Goal: Answer question/provide support: Share knowledge or assist other users

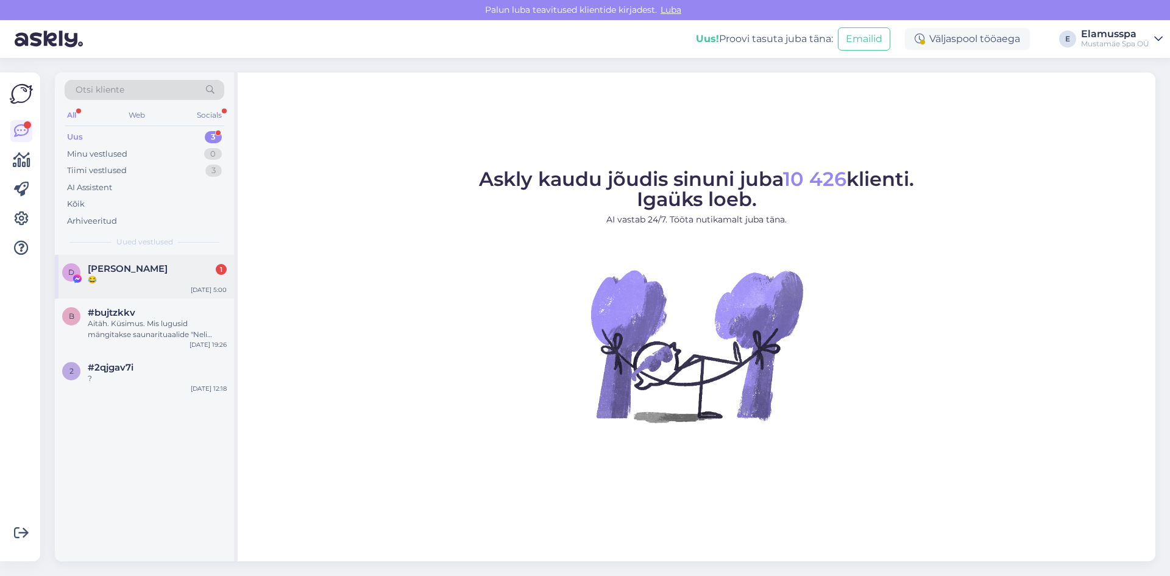
click at [131, 287] on div "D [PERSON_NAME] 1 😂 [DATE] 5:00" at bounding box center [144, 277] width 179 height 44
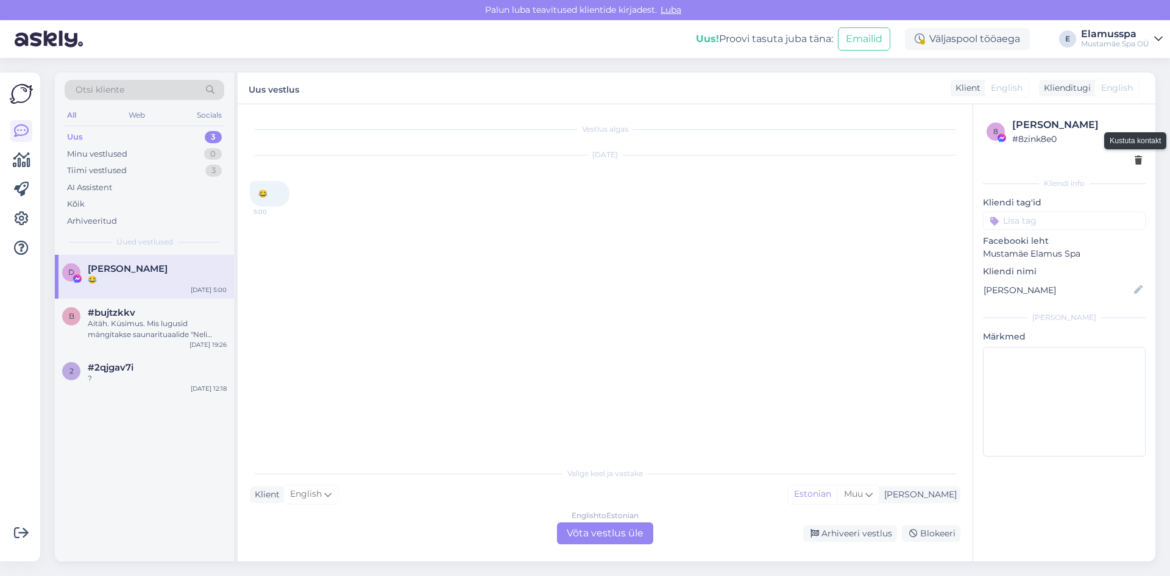
click at [1136, 159] on icon at bounding box center [1137, 161] width 7 height 9
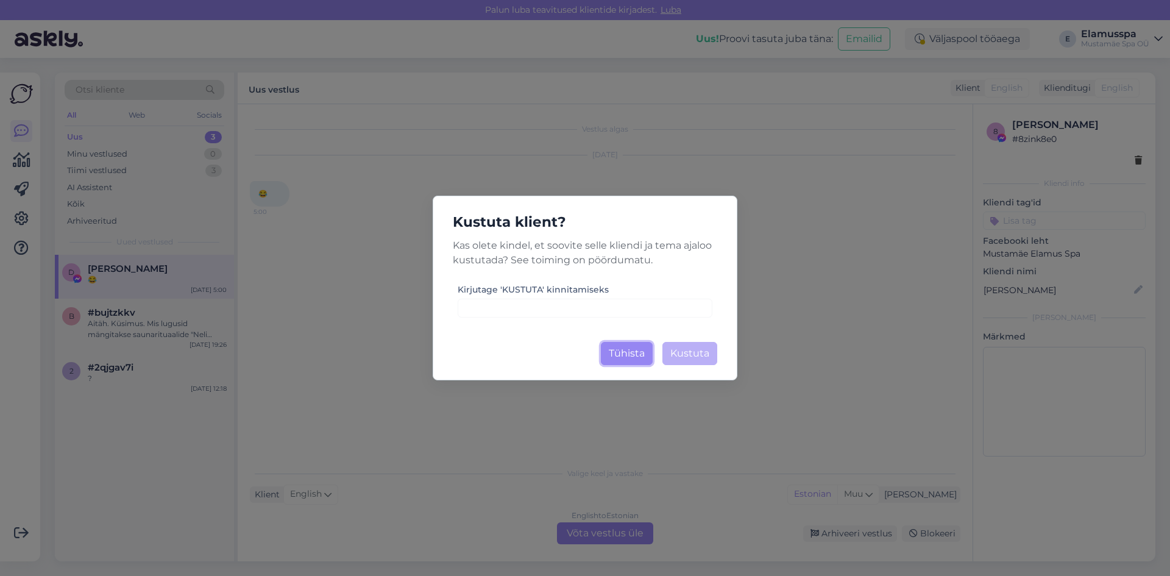
click at [640, 348] on button "Tühista" at bounding box center [627, 353] width 52 height 23
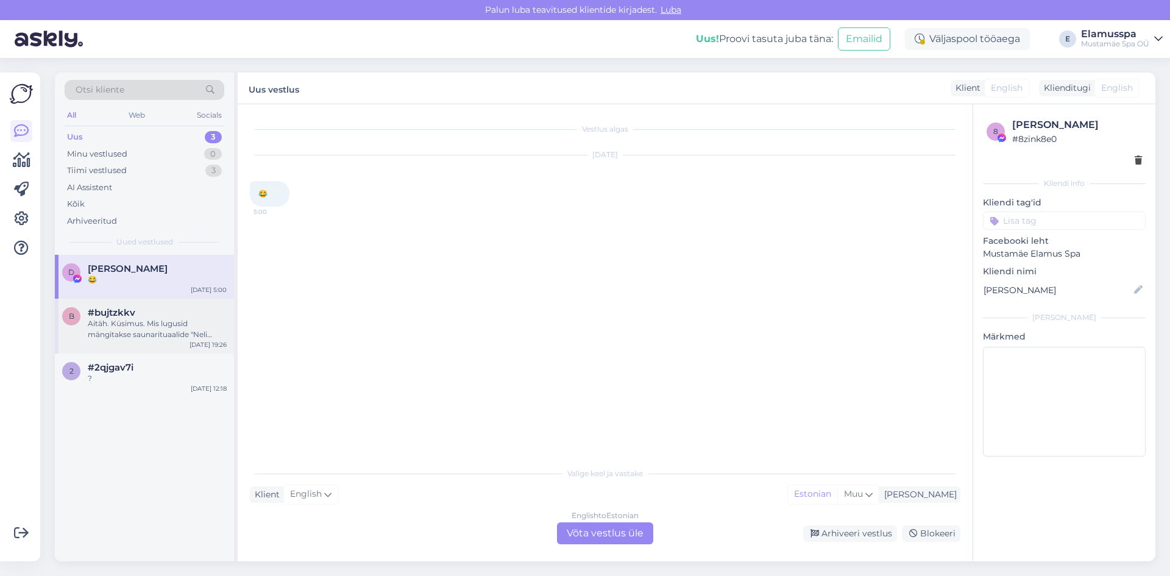
click at [132, 328] on div "Aitäh. Küsimus. Mis lugusid mängitakse saunarituaalide "Neli aastaaega" ja "Vih…" at bounding box center [157, 329] width 139 height 22
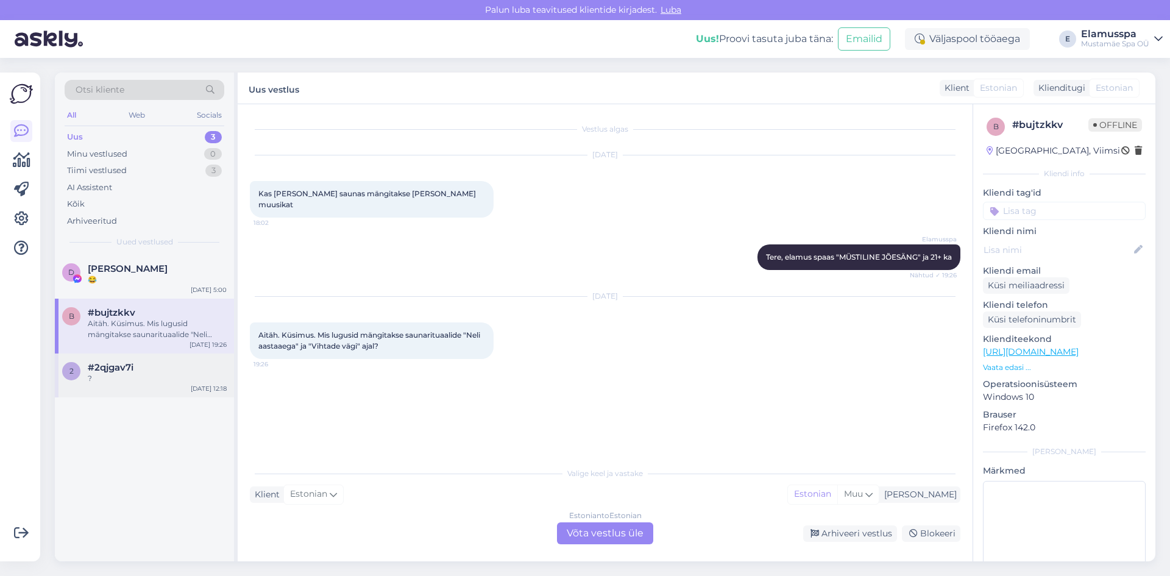
click at [134, 378] on div "?" at bounding box center [157, 378] width 139 height 11
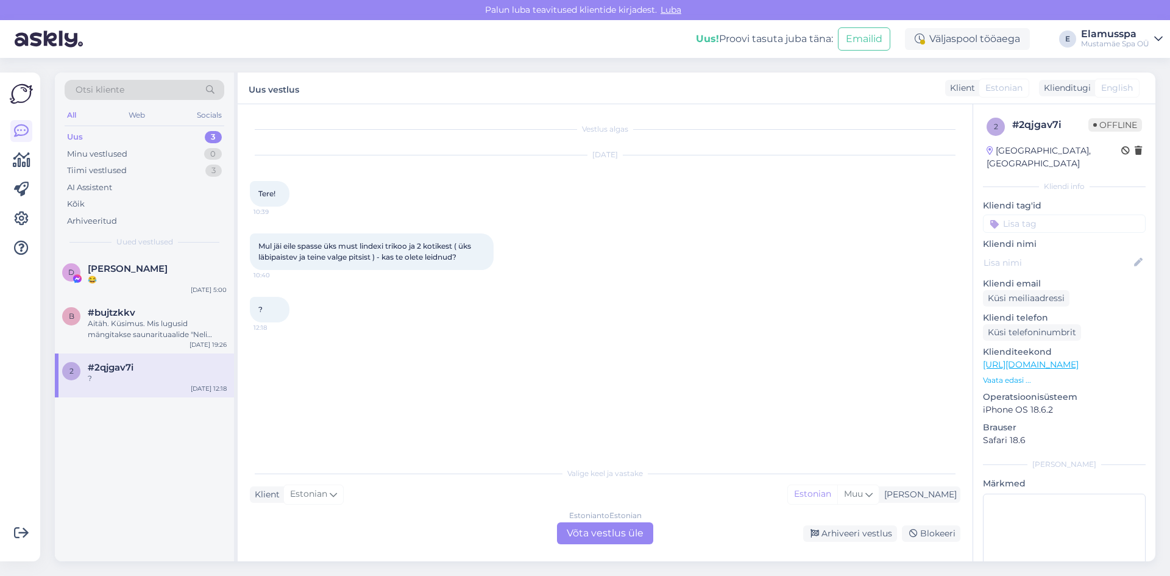
click at [620, 528] on div "Estonian to Estonian Võta vestlus üle" at bounding box center [605, 533] width 96 height 22
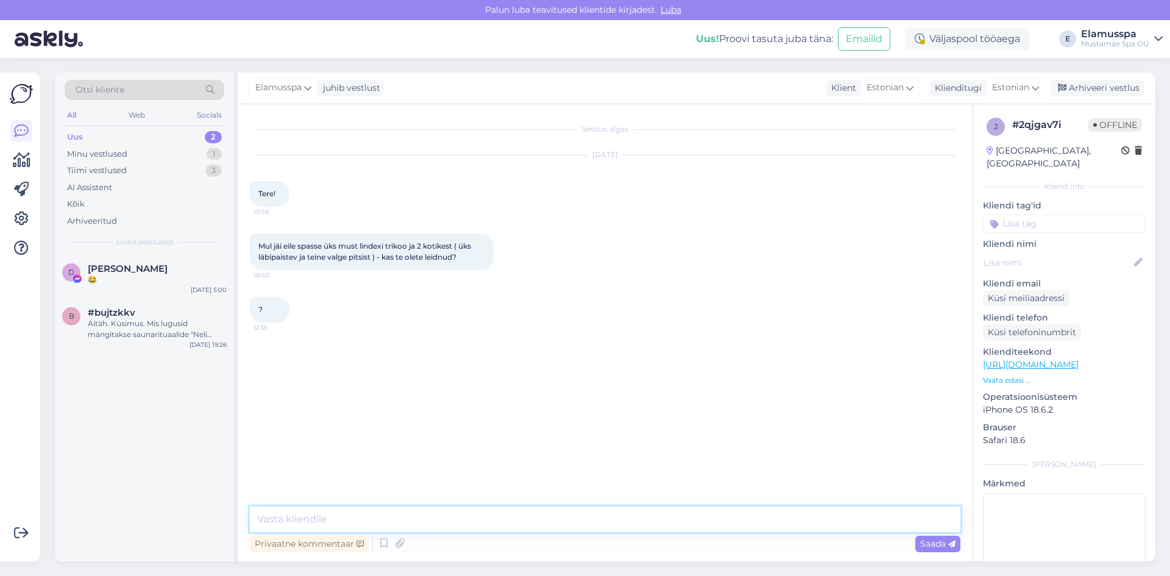
click at [594, 520] on textarea at bounding box center [605, 519] width 710 height 26
drag, startPoint x: 492, startPoint y: 535, endPoint x: 285, endPoint y: 521, distance: 207.0
click at [285, 521] on textarea "Tere! Kirjutage [PERSON_NAME]" at bounding box center [605, 519] width 710 height 26
type textarea "Tere! [PERSON_NAME] õhtuks vaatame- leitud asjade hulgas :)"
click at [936, 552] on div "Privaatne kommentaar Saada" at bounding box center [605, 543] width 710 height 23
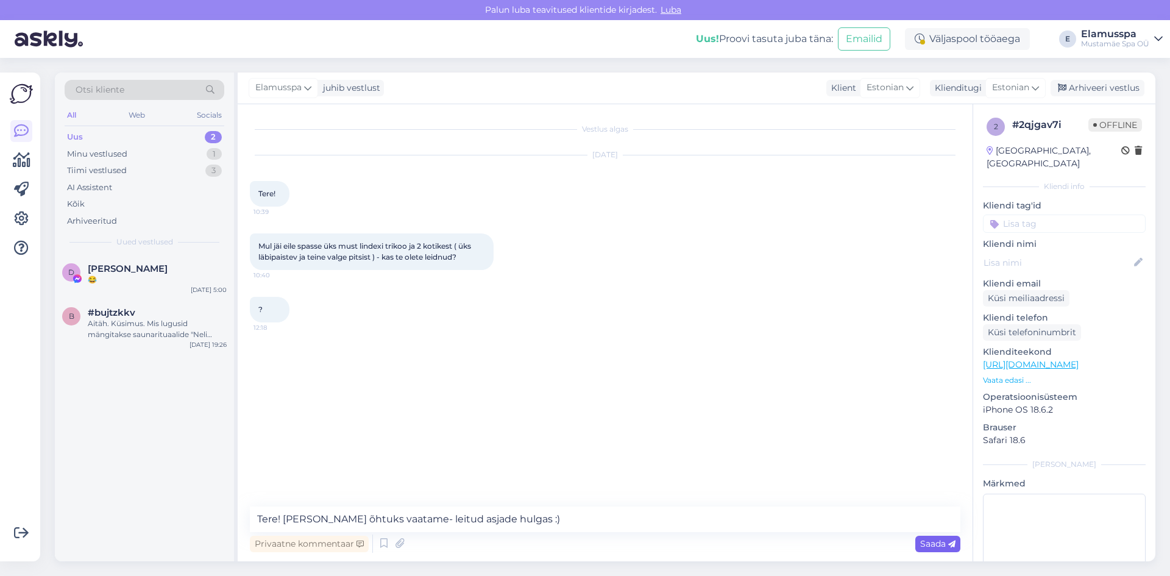
click at [936, 550] on div "Saada" at bounding box center [937, 543] width 45 height 16
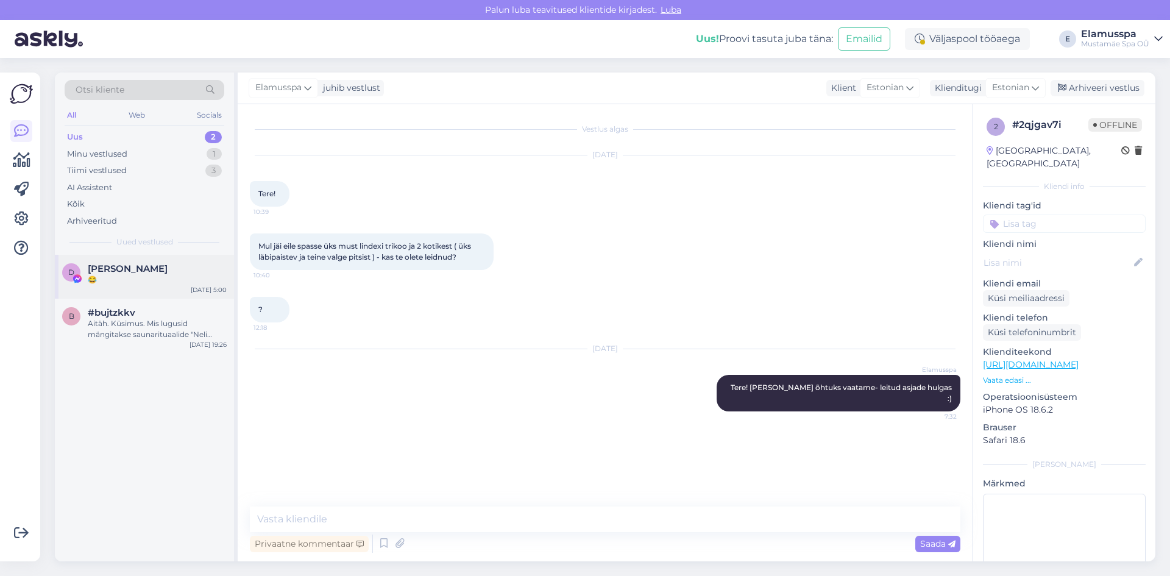
click at [141, 284] on div "😂" at bounding box center [157, 279] width 139 height 11
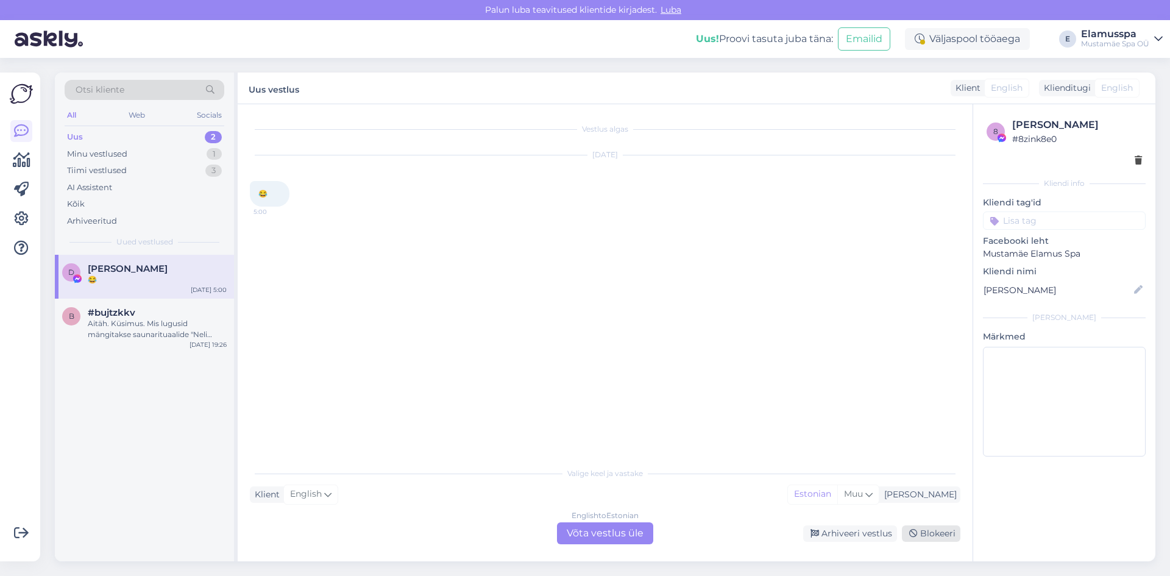
click at [925, 528] on div "Blokeeri" at bounding box center [931, 533] width 58 height 16
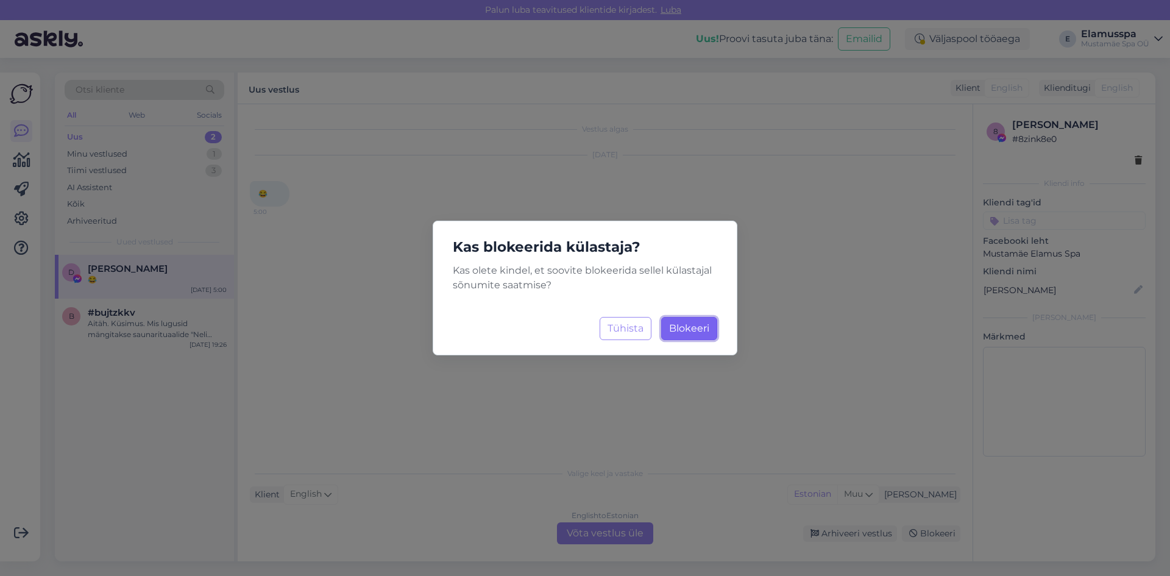
click at [677, 327] on span "Blokeeri" at bounding box center [689, 328] width 40 height 12
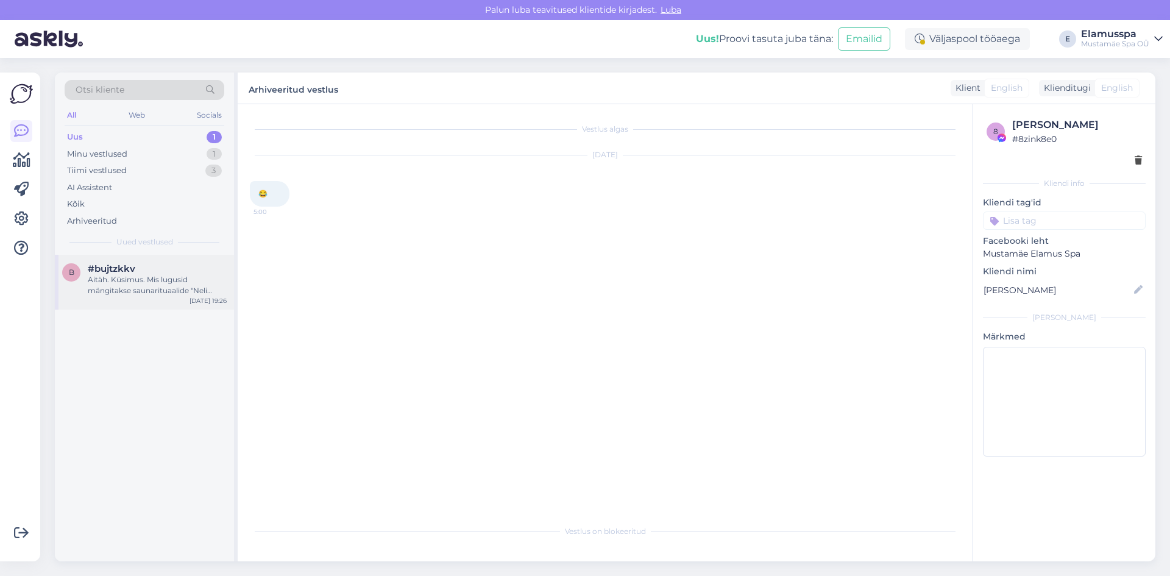
click at [99, 276] on div "Aitäh. Küsimus. Mis lugusid mängitakse saunarituaalide "Neli aastaaega" ja "Vih…" at bounding box center [157, 285] width 139 height 22
